Goal: Transaction & Acquisition: Book appointment/travel/reservation

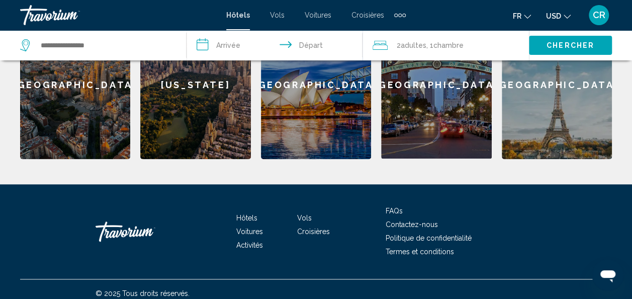
scroll to position [382, 0]
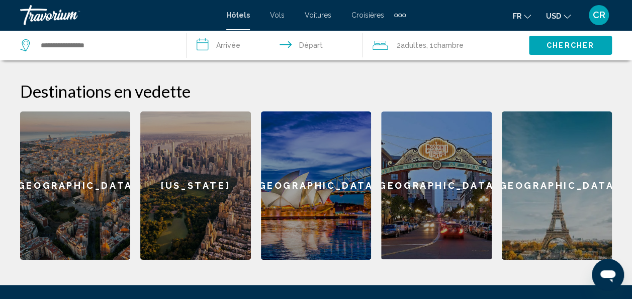
click at [68, 186] on div "[GEOGRAPHIC_DATA]" at bounding box center [75, 185] width 110 height 148
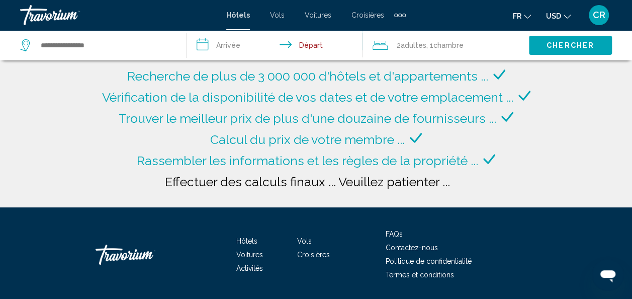
type input "**********"
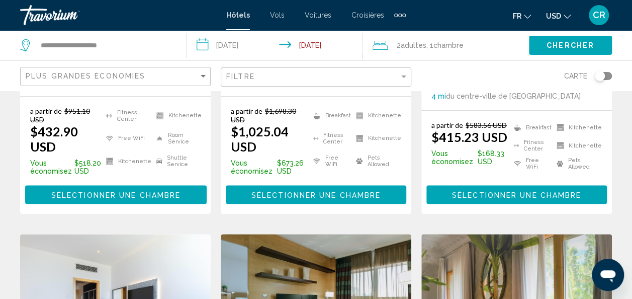
scroll to position [251, 0]
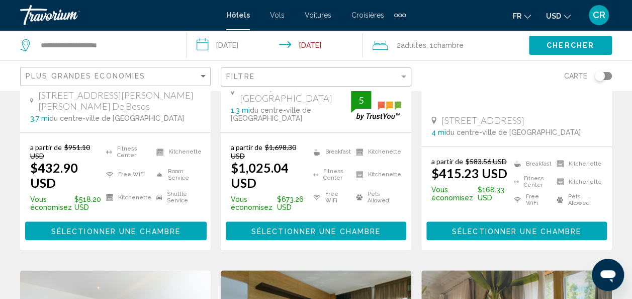
click at [564, 13] on icon "Change currency" at bounding box center [567, 16] width 7 height 7
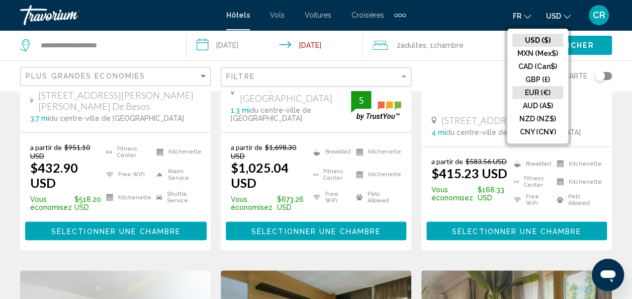
click at [542, 89] on button "EUR (€)" at bounding box center [537, 92] width 51 height 13
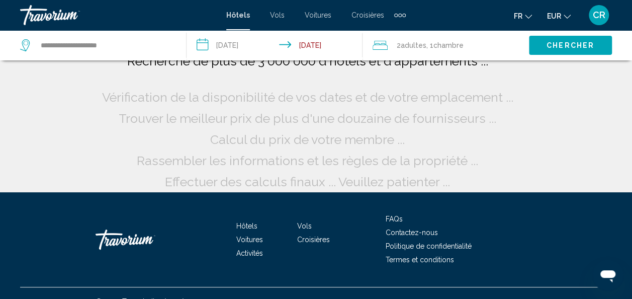
scroll to position [0, 0]
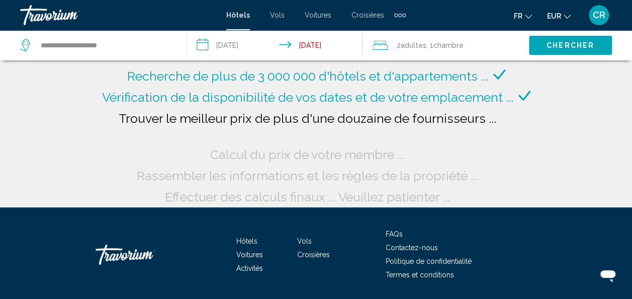
click at [246, 45] on input "**********" at bounding box center [277, 46] width 181 height 33
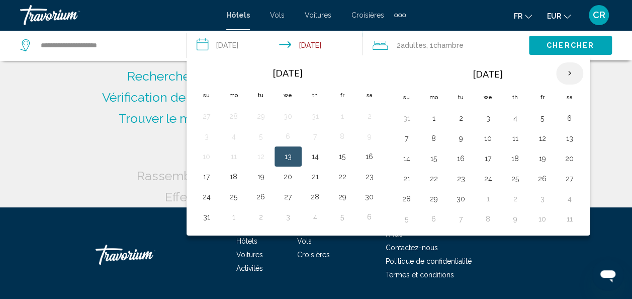
click at [563, 70] on th "Next month" at bounding box center [569, 73] width 27 height 22
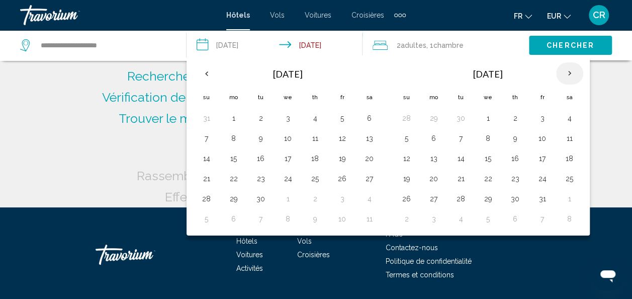
click at [563, 70] on th "Next month" at bounding box center [569, 73] width 27 height 22
click at [406, 160] on button "9" at bounding box center [407, 158] width 16 height 14
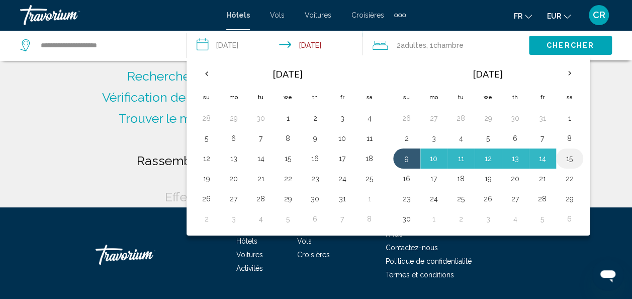
click at [568, 159] on button "15" at bounding box center [570, 158] width 16 height 14
type input "**********"
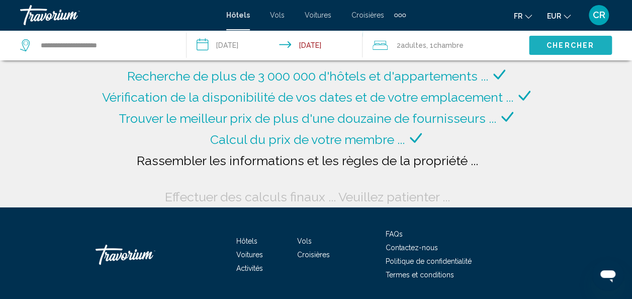
click at [562, 39] on button "Chercher" at bounding box center [570, 45] width 83 height 19
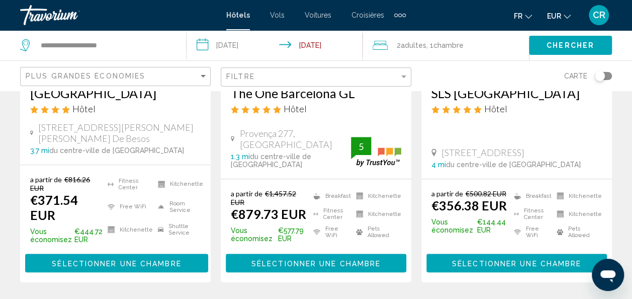
scroll to position [251, 0]
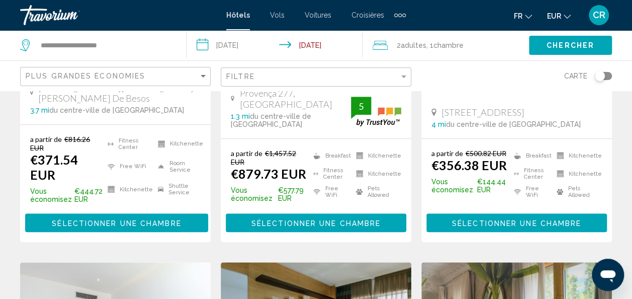
click at [77, 219] on span "Sélectionner une chambre" at bounding box center [116, 223] width 129 height 8
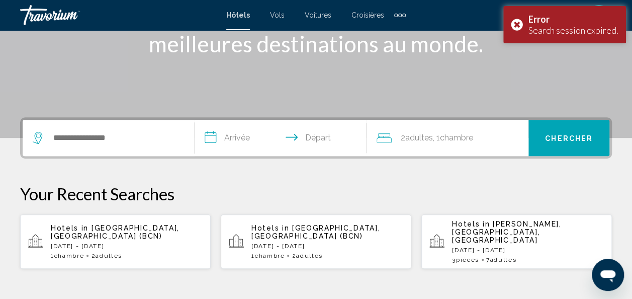
scroll to position [50, 0]
